Goal: Task Accomplishment & Management: Use online tool/utility

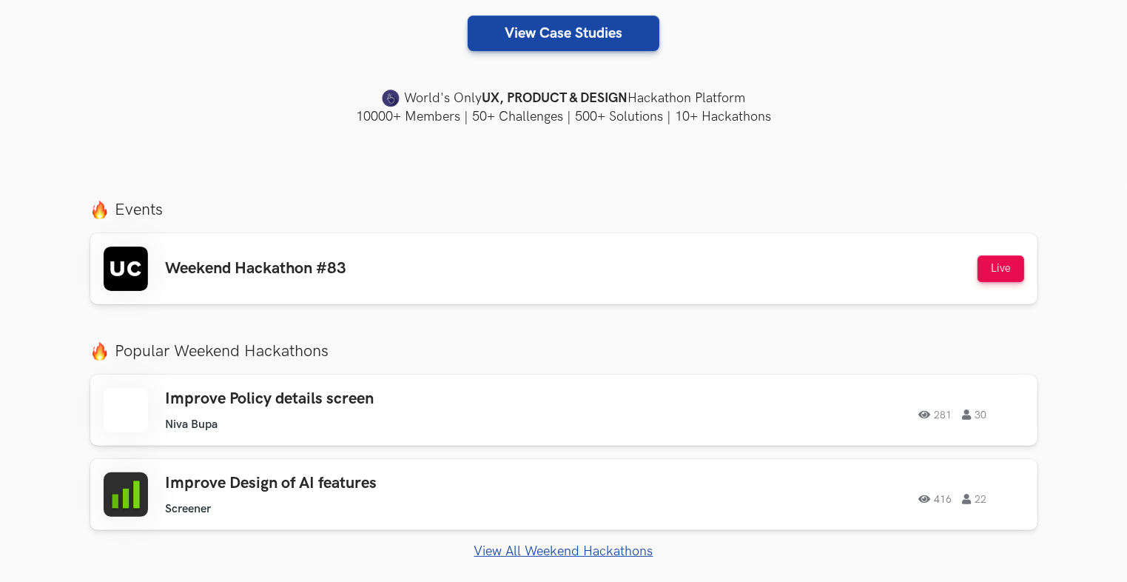
scroll to position [444, 0]
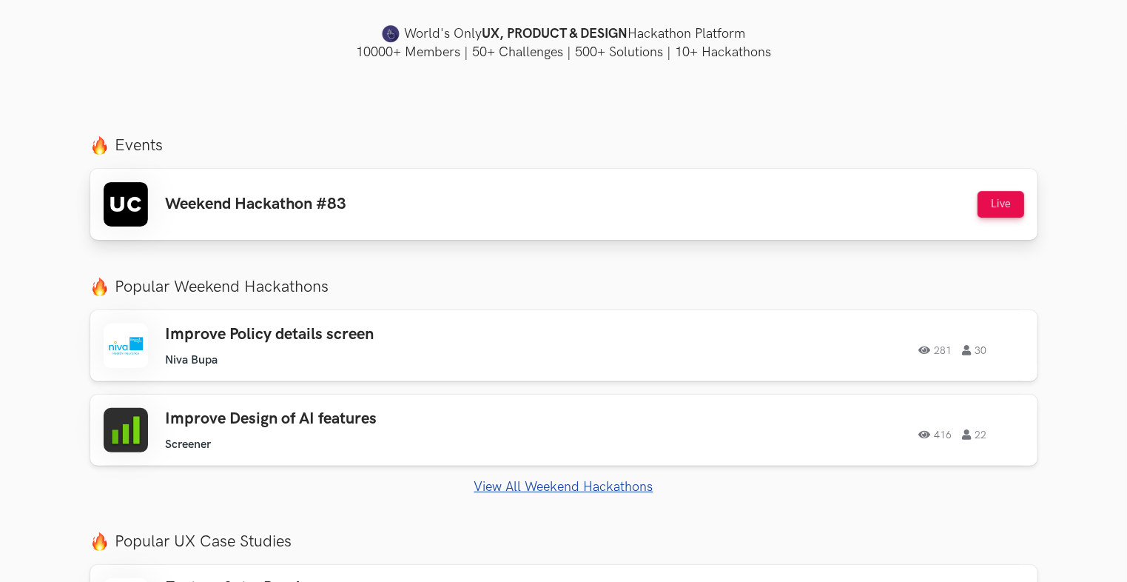
click at [435, 215] on div "Weekend Hackathon #83 Live" at bounding box center [564, 204] width 920 height 44
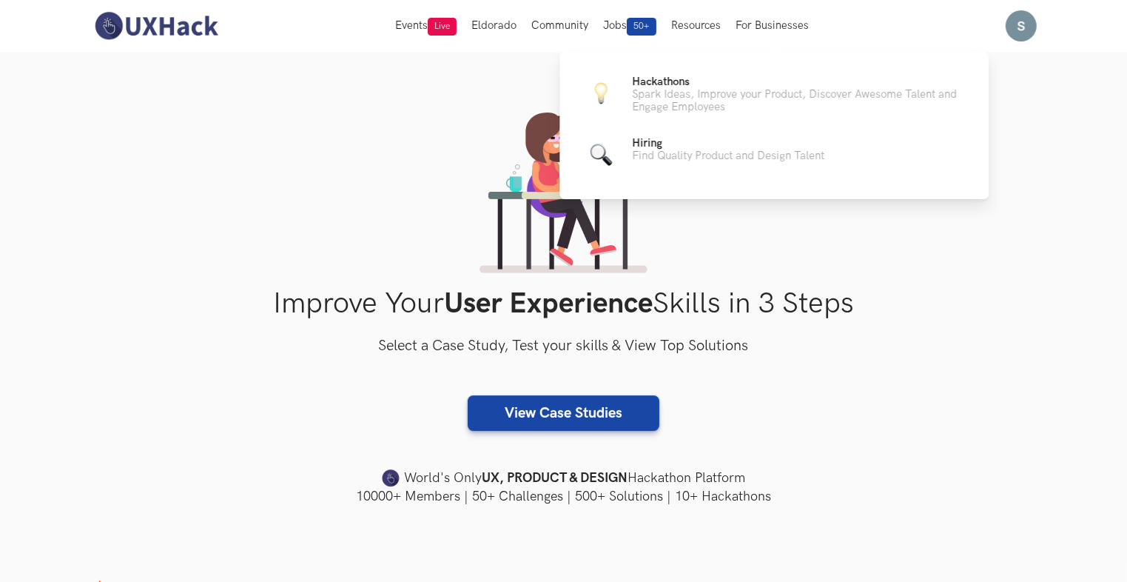
click at [731, 126] on ul "Hackathons Spark Ideas, Improve your Product, Discover Awesome Talent and Engag…" at bounding box center [774, 123] width 382 height 97
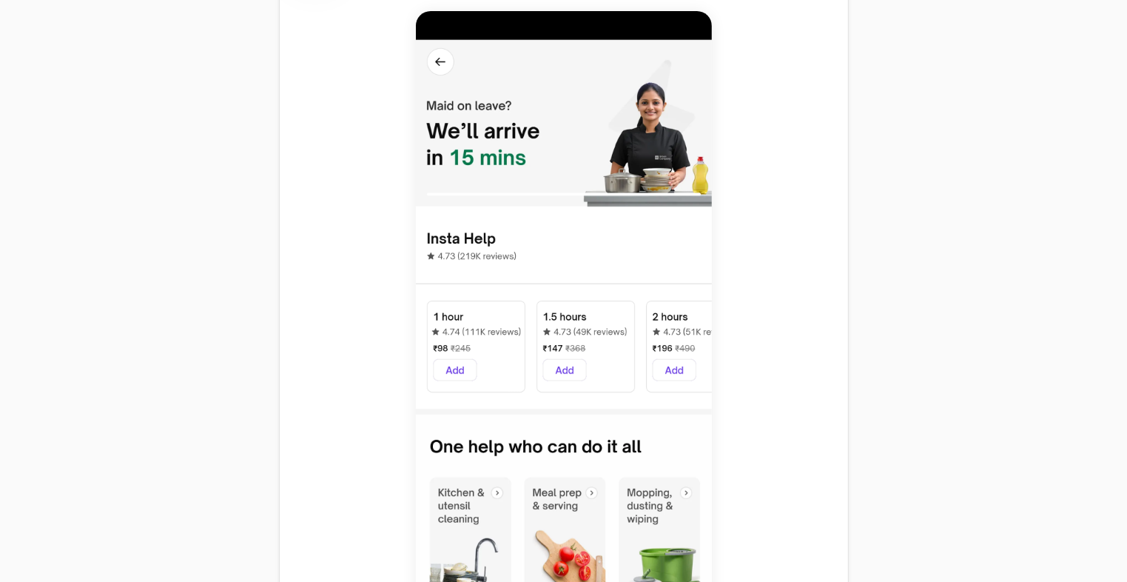
scroll to position [666, 0]
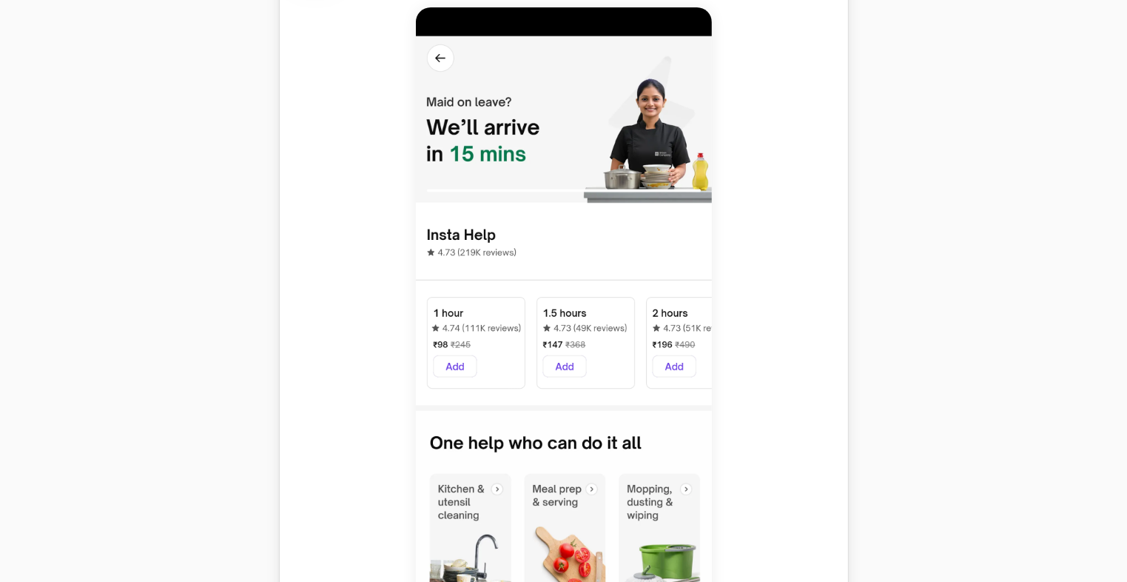
click at [556, 348] on img at bounding box center [564, 336] width 296 height 658
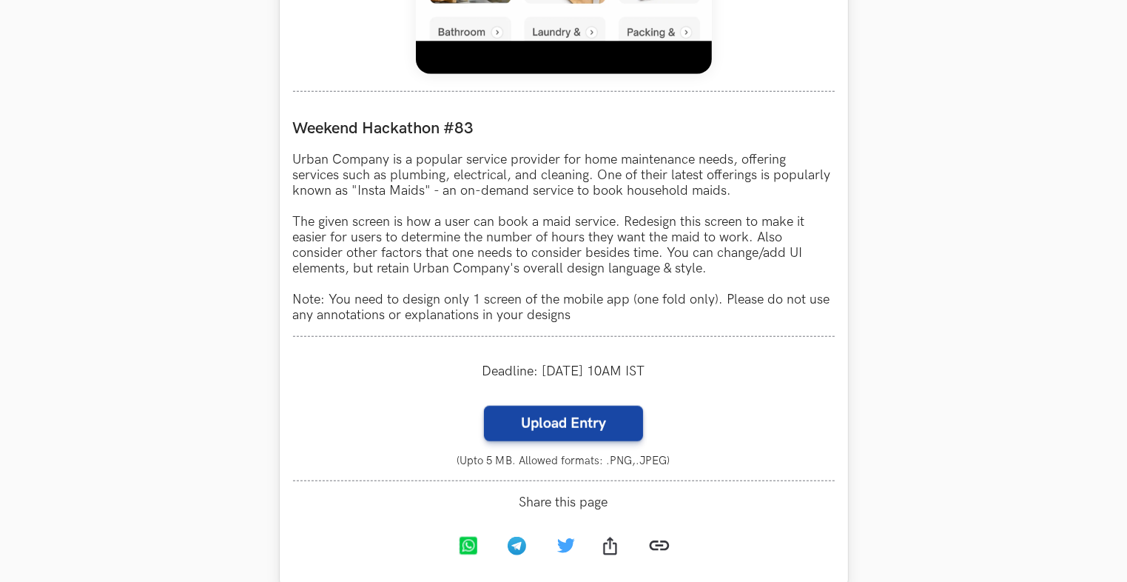
scroll to position [1258, 0]
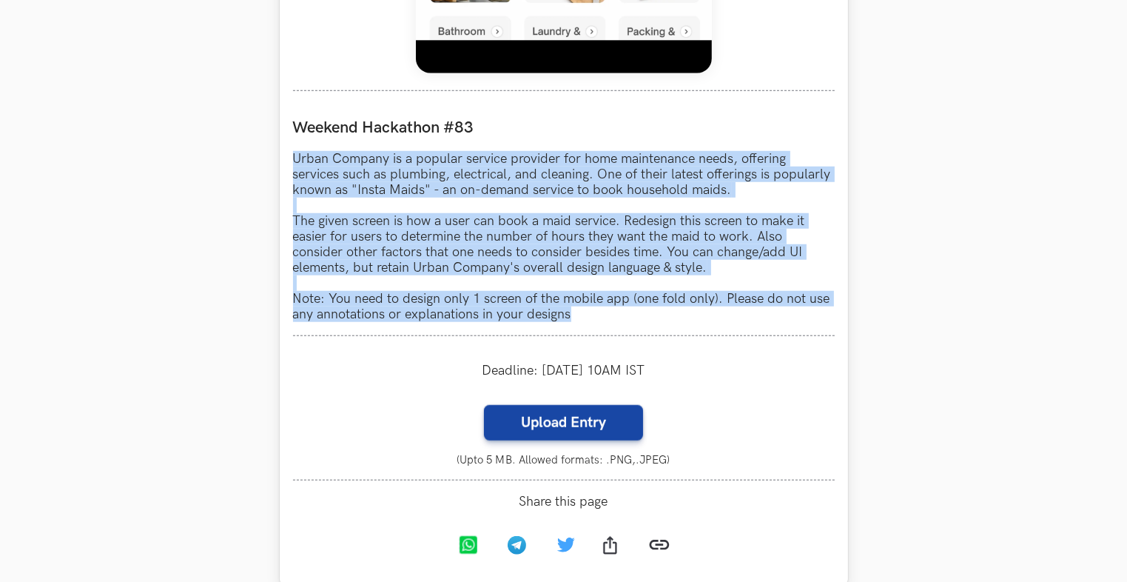
drag, startPoint x: 291, startPoint y: 152, endPoint x: 576, endPoint y: 323, distance: 332.8
copy p "Urban Company is a popular service provider for home maintenance needs, offerin…"
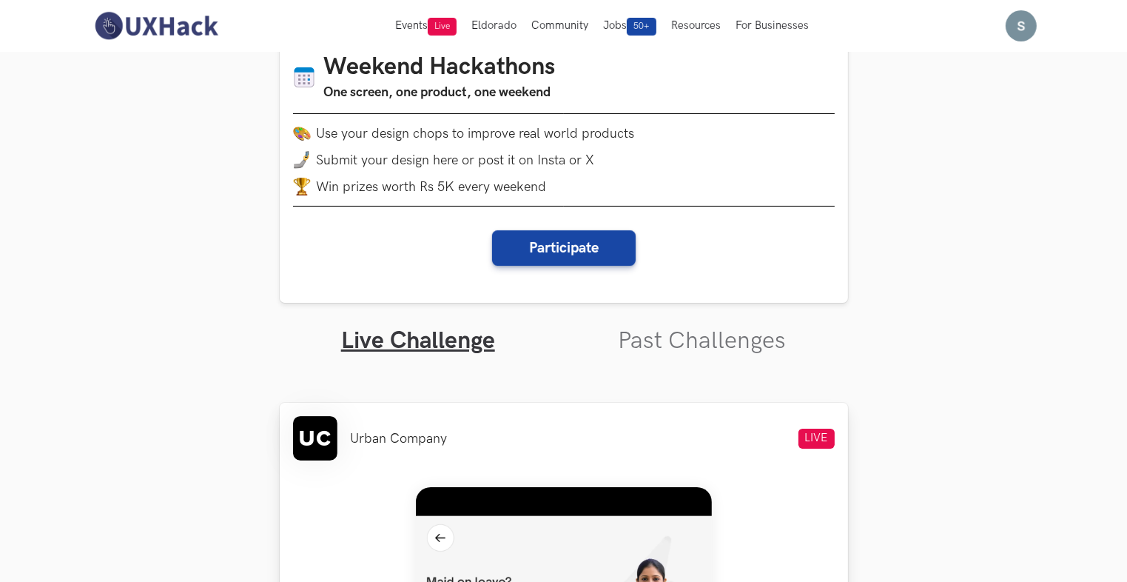
scroll to position [126, 0]
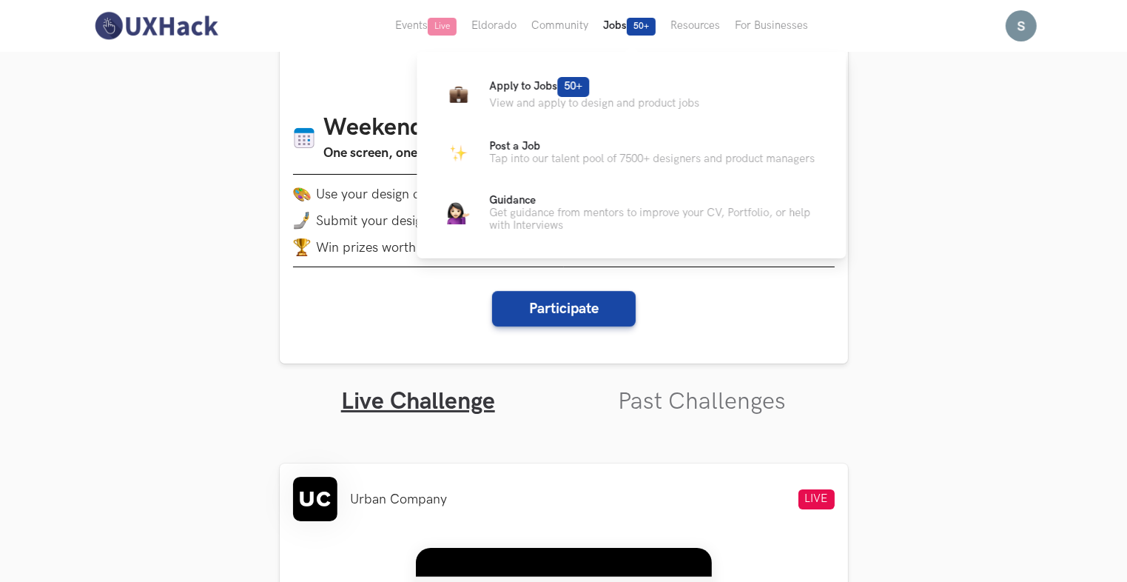
click at [627, 32] on button "Jobs 50+" at bounding box center [629, 26] width 67 height 52
click at [555, 90] on span "Apply to Jobs 50+" at bounding box center [539, 86] width 100 height 13
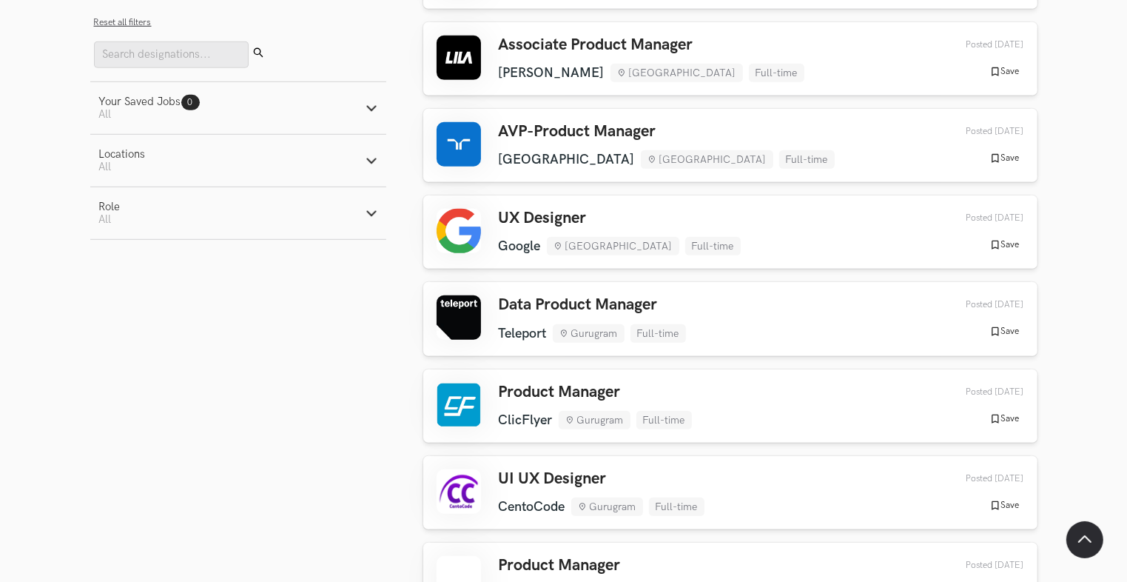
scroll to position [1036, 0]
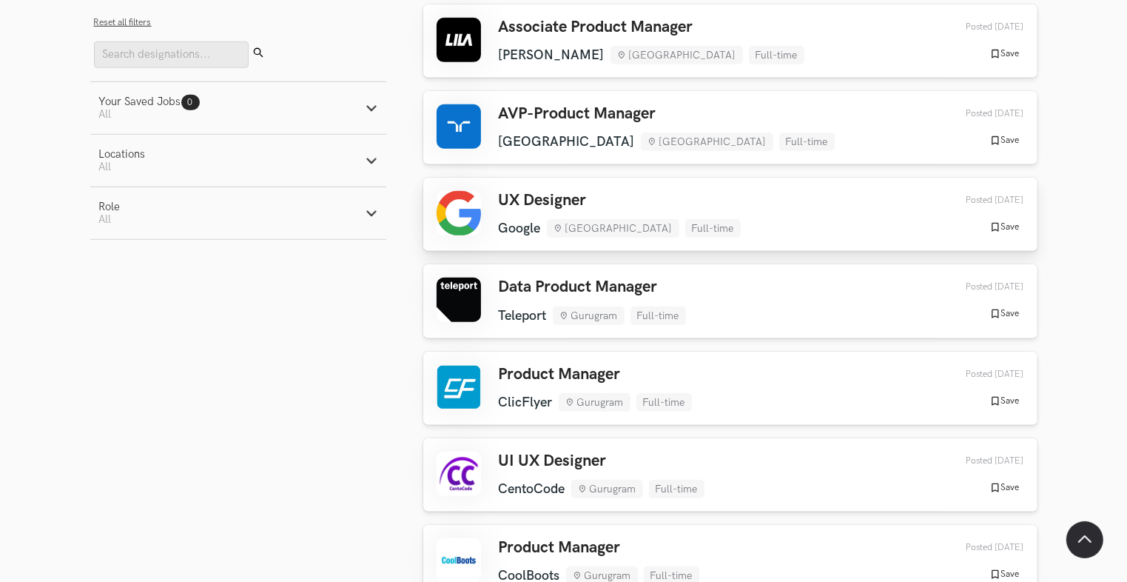
click at [571, 234] on li "[GEOGRAPHIC_DATA]" at bounding box center [613, 228] width 132 height 18
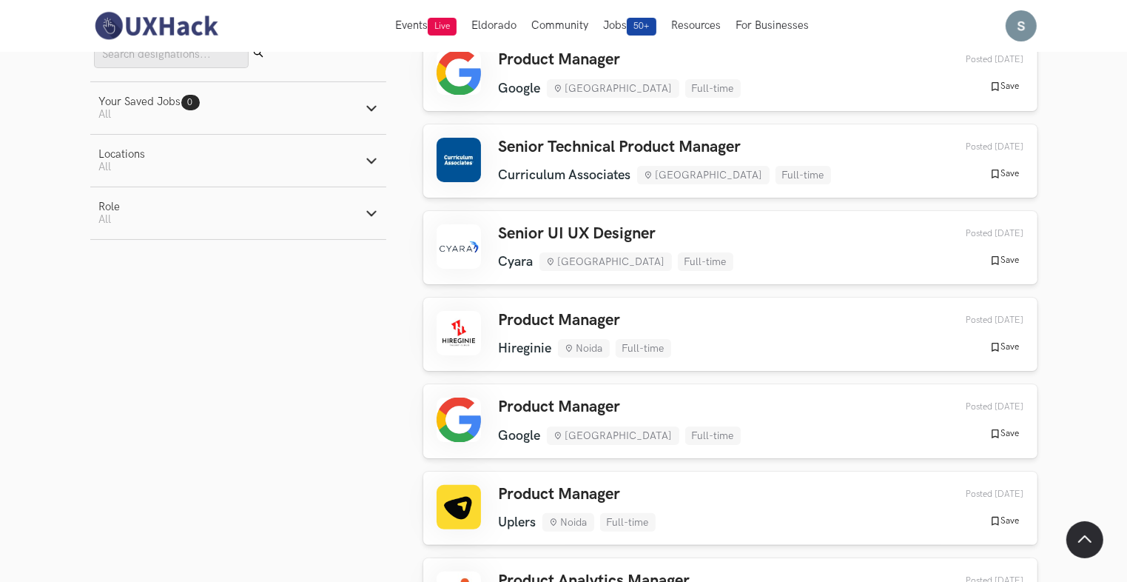
scroll to position [0, 0]
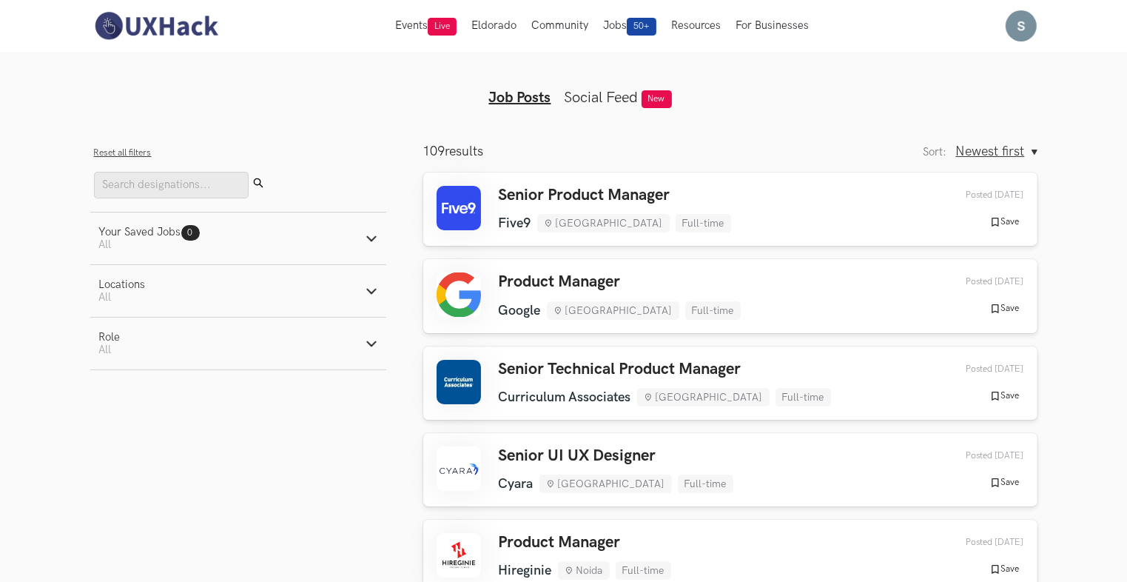
click at [619, 93] on link "Social Feed" at bounding box center [602, 98] width 74 height 18
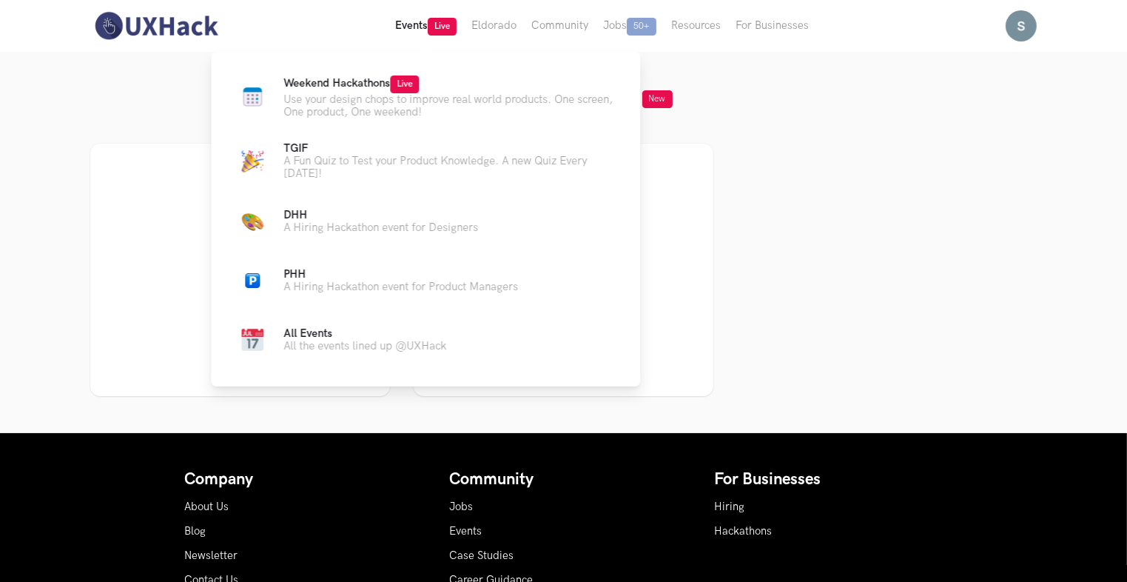
click at [410, 27] on button "Events Live" at bounding box center [426, 26] width 76 height 52
